Goal: Transaction & Acquisition: Purchase product/service

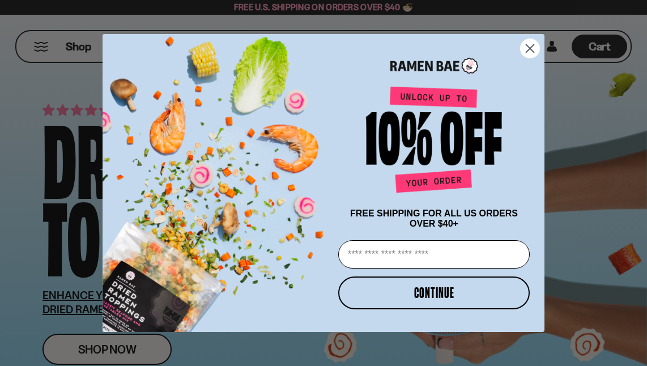
click at [524, 58] on div "POPUP Form" at bounding box center [434, 63] width 198 height 36
click at [529, 49] on circle "Close dialog" at bounding box center [529, 48] width 19 height 19
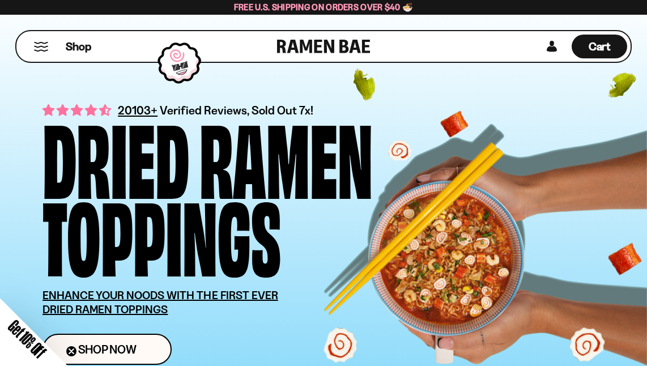
click at [36, 44] on button "Mobile Menu Trigger" at bounding box center [40, 47] width 15 height 10
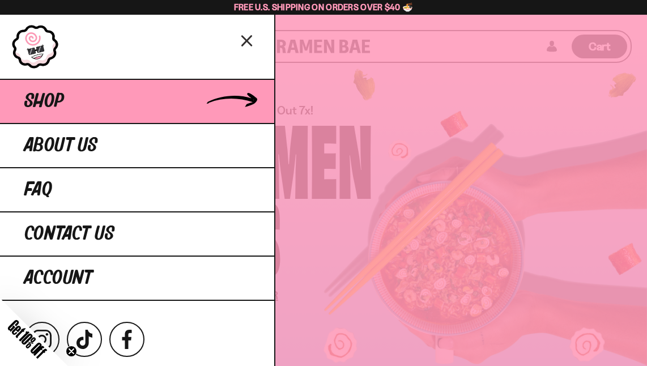
click at [71, 91] on link "Shop" at bounding box center [137, 101] width 274 height 44
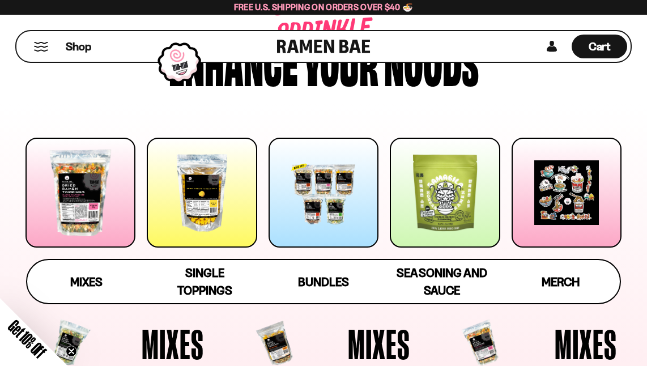
scroll to position [75, 0]
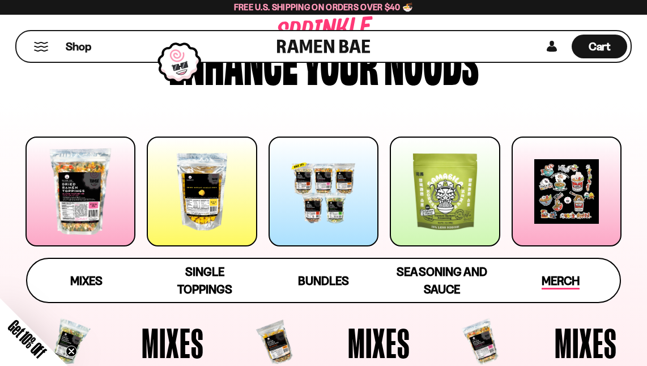
click at [568, 280] on span "Merch" at bounding box center [560, 281] width 38 height 16
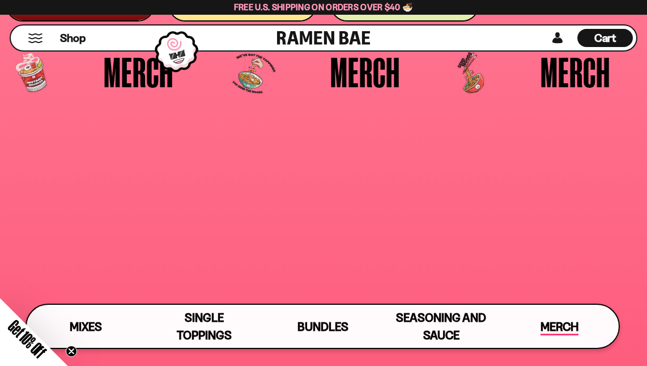
scroll to position [2500, 0]
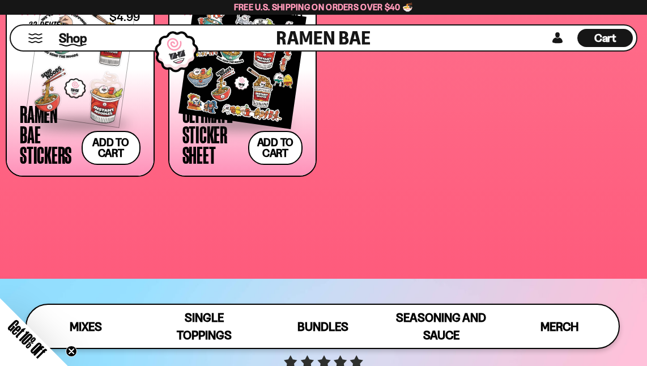
click at [70, 33] on span "Shop" at bounding box center [73, 37] width 28 height 17
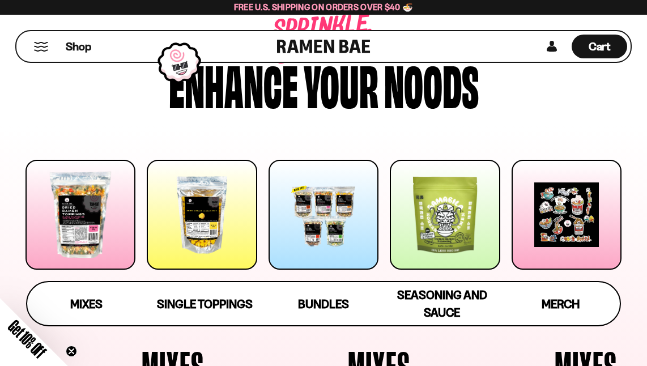
scroll to position [54, 0]
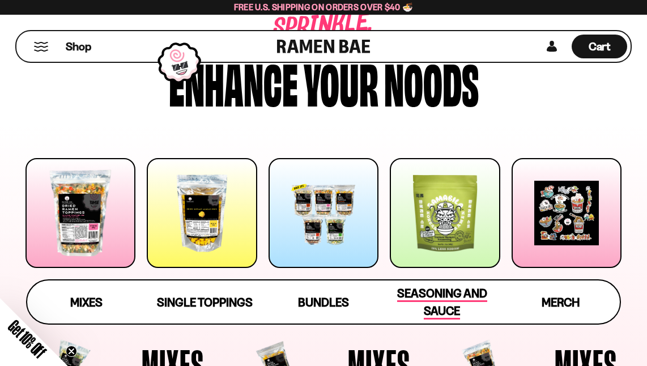
click at [446, 293] on span "Seasoning and Sauce" at bounding box center [442, 302] width 90 height 33
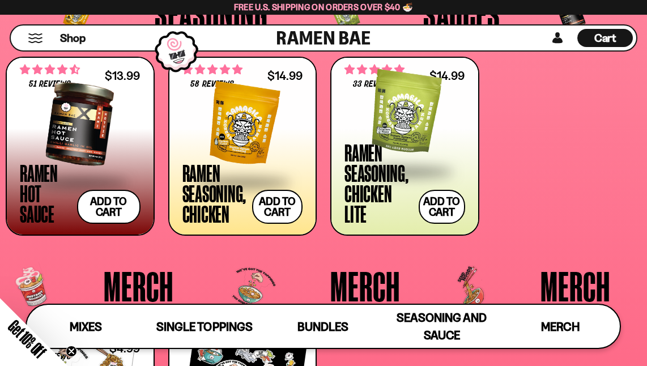
scroll to position [2165, 0]
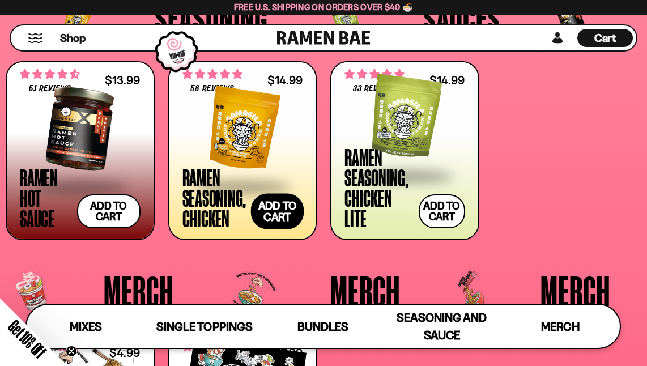
click at [283, 214] on button "Add to cart Add — Regular price $14.99 Regular price Sale price $14.99 Unit pri…" at bounding box center [277, 211] width 53 height 36
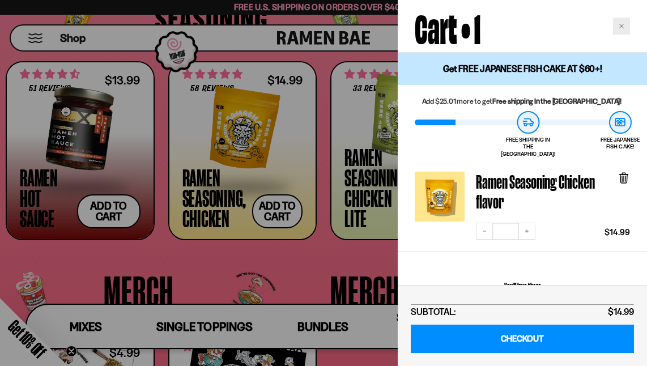
click at [621, 20] on div "Close cart" at bounding box center [621, 26] width 17 height 17
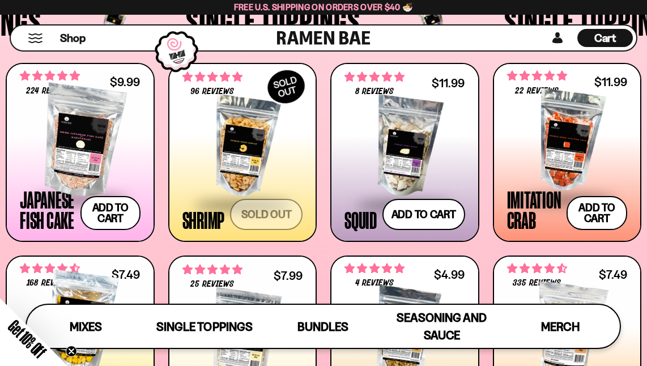
scroll to position [845, 0]
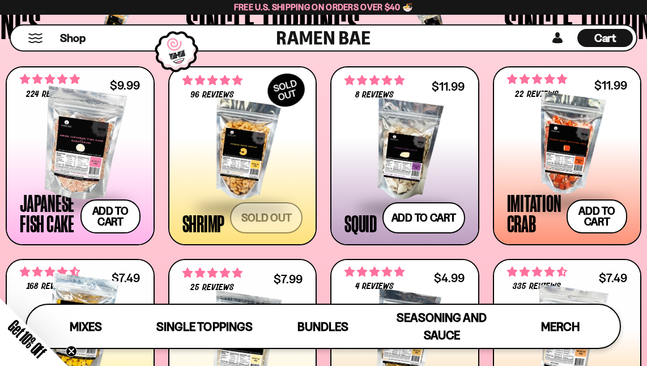
click at [568, 134] on div at bounding box center [567, 144] width 121 height 113
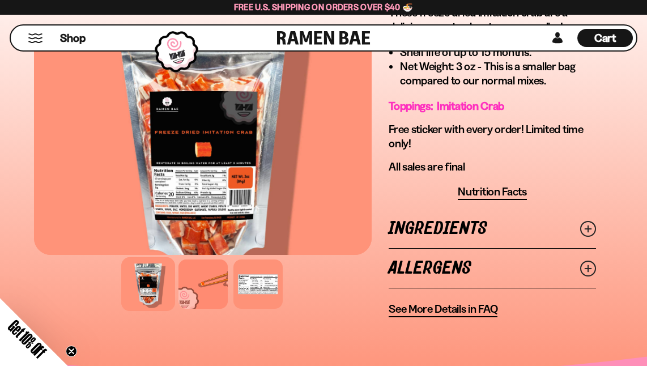
scroll to position [491, 0]
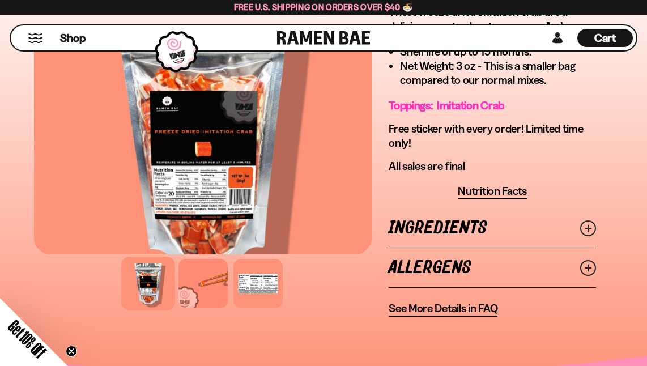
click at [423, 267] on link "Allergens" at bounding box center [491, 267] width 207 height 39
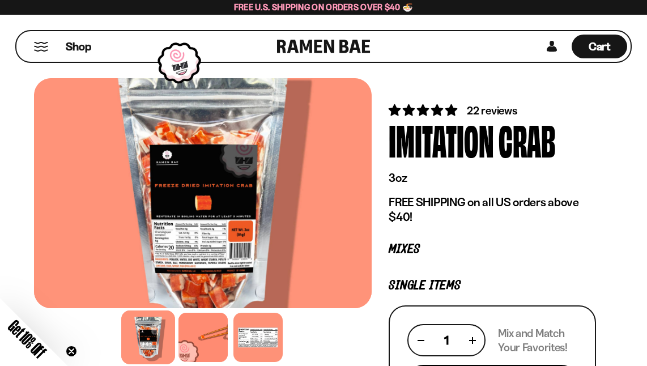
scroll to position [0, 0]
click at [82, 51] on span "Shop" at bounding box center [79, 46] width 28 height 17
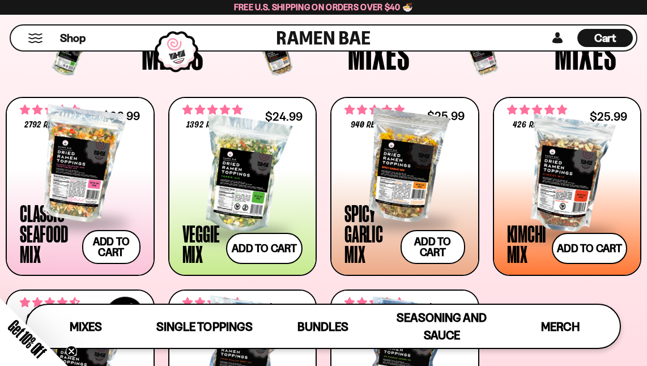
scroll to position [356, 0]
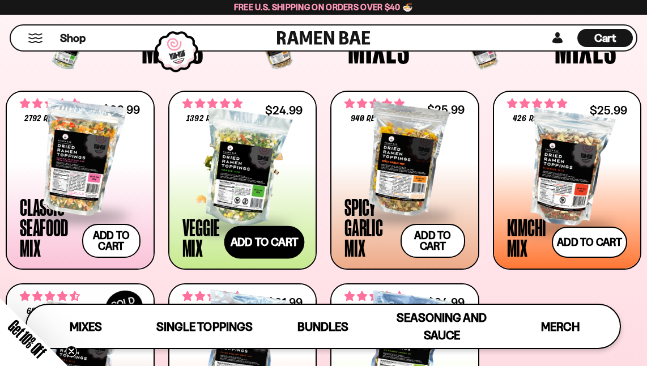
click at [269, 237] on button "Add to cart Add — Regular price $24.99 Regular price Sale price $24.99 Unit pri…" at bounding box center [264, 242] width 80 height 33
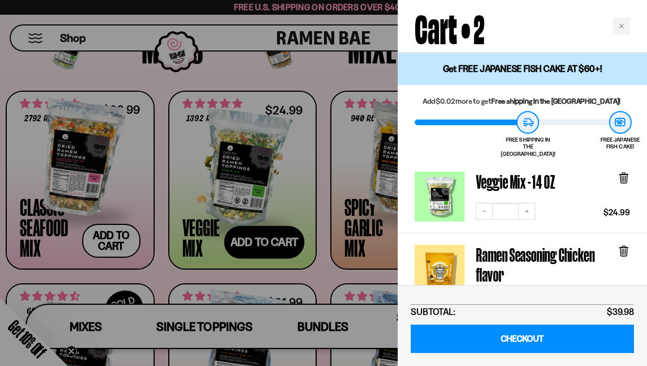
click at [269, 237] on div at bounding box center [323, 183] width 647 height 366
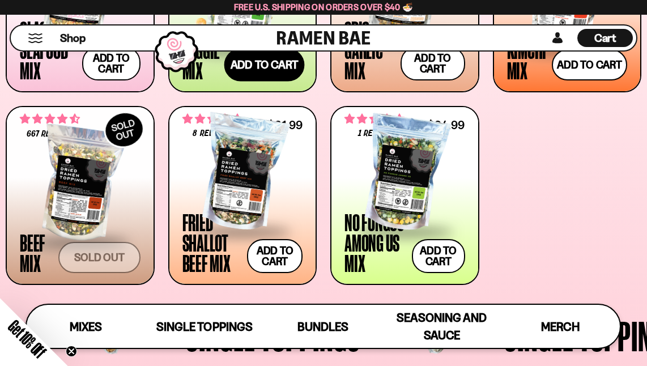
scroll to position [533, 0]
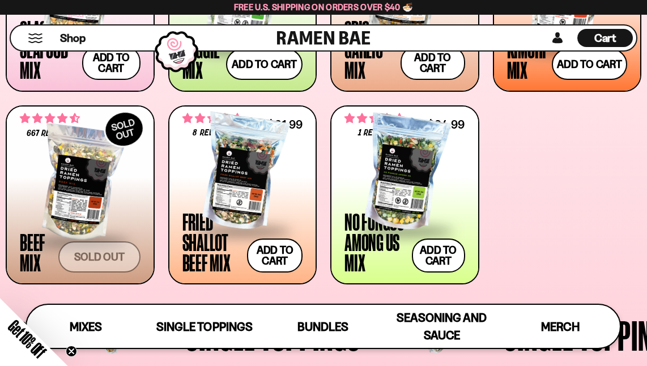
click at [245, 196] on div at bounding box center [242, 172] width 121 height 113
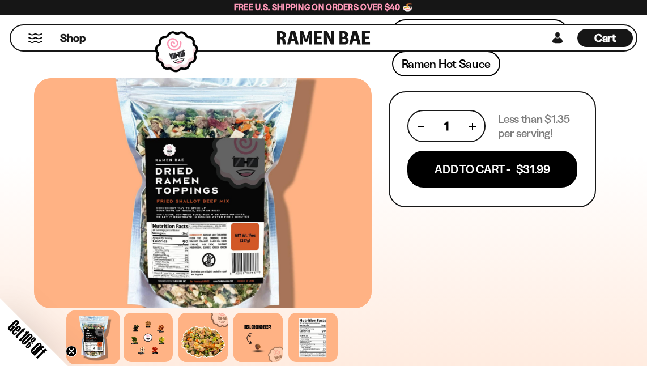
scroll to position [651, 0]
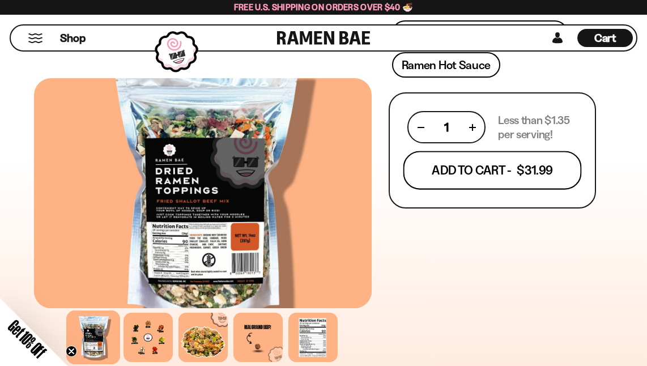
click at [441, 175] on button "Add To Cart - $31.99" at bounding box center [492, 170] width 178 height 39
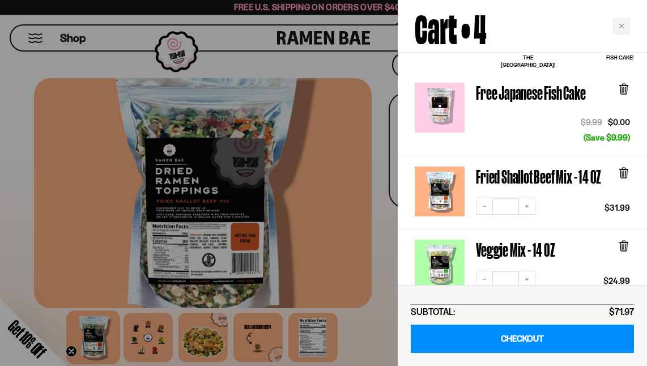
scroll to position [101, 0]
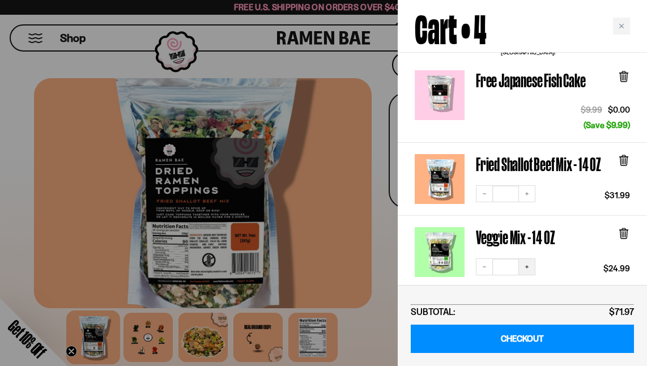
click at [529, 263] on icon "Increase quantity" at bounding box center [526, 266] width 7 height 7
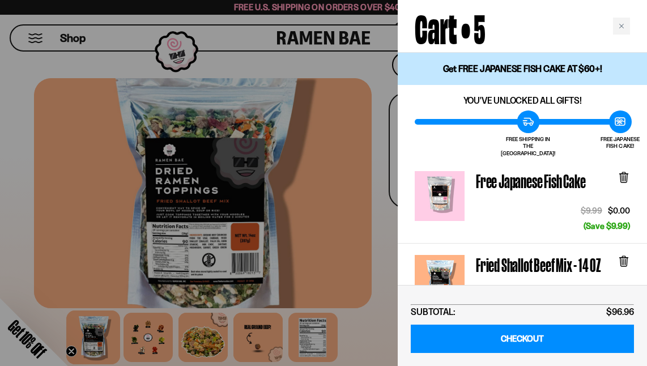
scroll to position [0, 0]
click at [627, 27] on div "Close cart" at bounding box center [621, 26] width 17 height 17
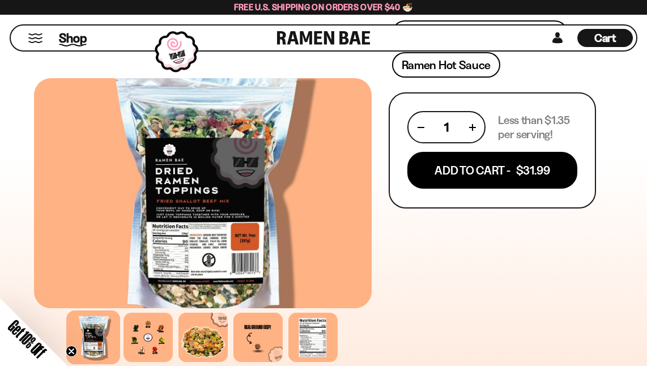
click at [79, 37] on span "Shop" at bounding box center [73, 37] width 28 height 17
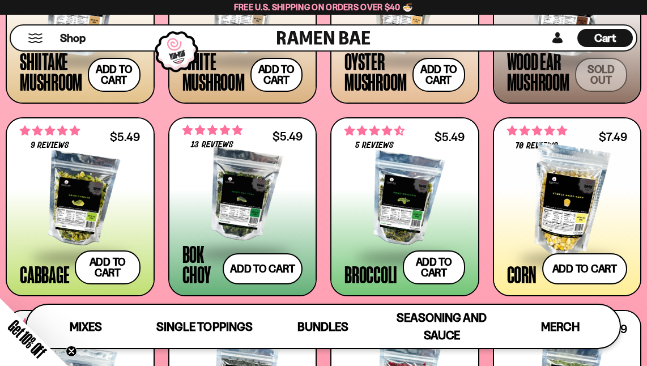
scroll to position [1372, 0]
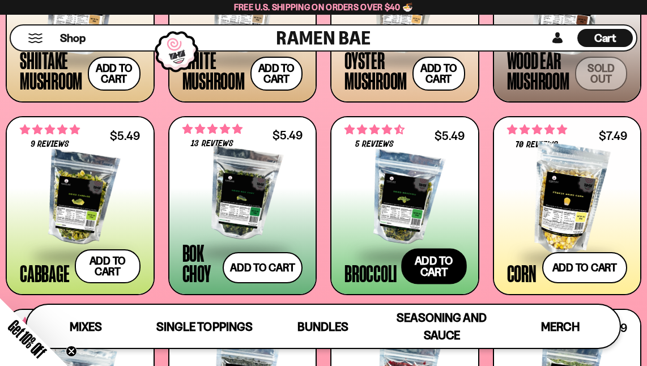
click at [425, 266] on button "Add to cart Add — Regular price $5.49 Regular price Sale price $5.49 Unit price…" at bounding box center [433, 267] width 65 height 36
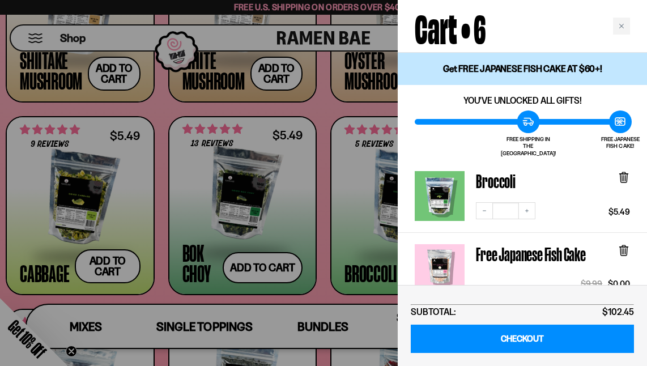
click at [268, 270] on div at bounding box center [323, 183] width 647 height 366
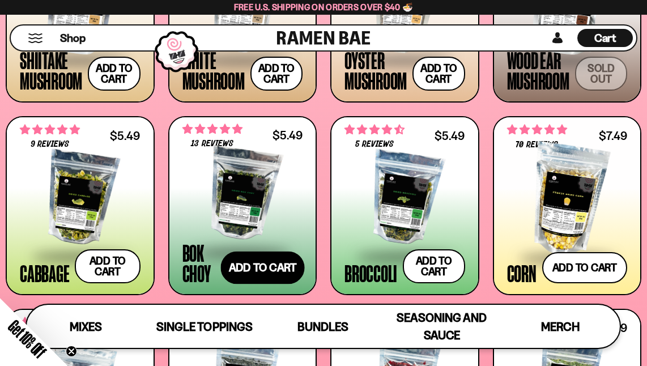
click at [270, 271] on button "Add to cart Add — Regular price $5.49 Regular price Sale price $5.49 Unit price…" at bounding box center [262, 267] width 84 height 33
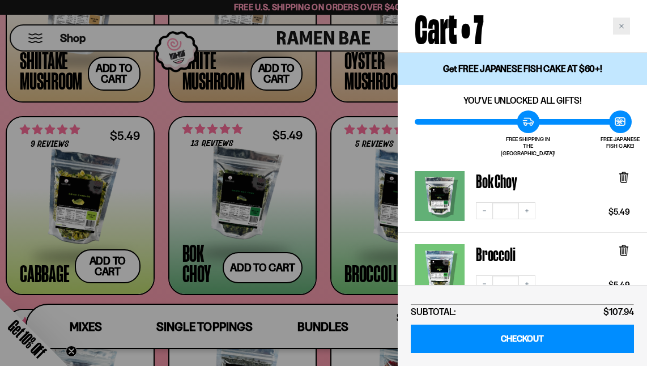
click at [626, 24] on div "Close cart" at bounding box center [621, 26] width 17 height 17
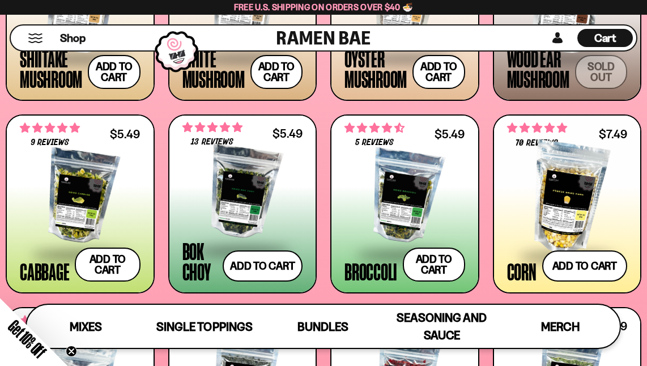
scroll to position [1373, 0]
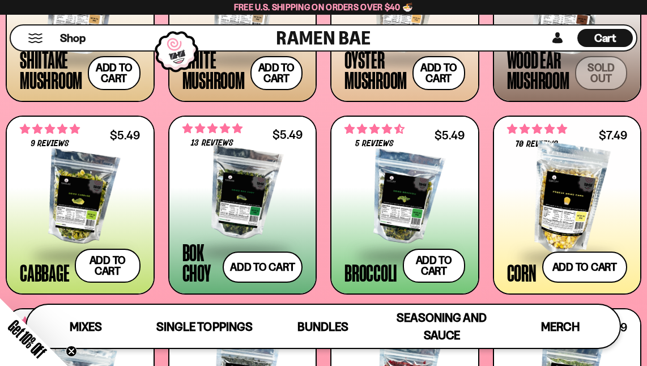
click at [613, 40] on span "Cart" at bounding box center [605, 38] width 22 height 14
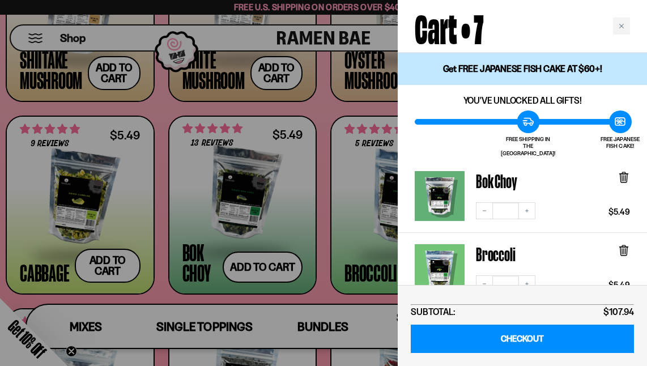
scroll to position [0, 0]
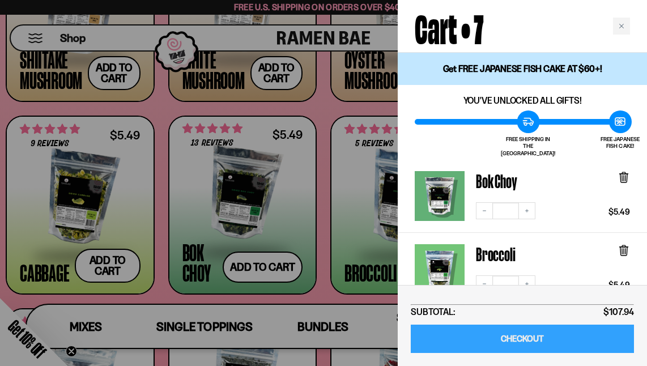
click at [532, 332] on link "CHECKOUT" at bounding box center [522, 338] width 223 height 29
